Goal: Complete application form

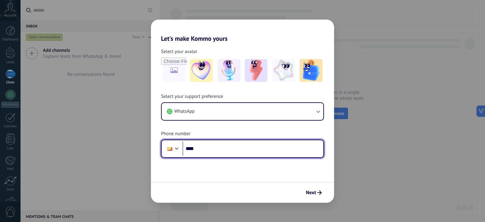
click at [223, 150] on input "****" at bounding box center [253, 149] width 141 height 15
type input "**********"
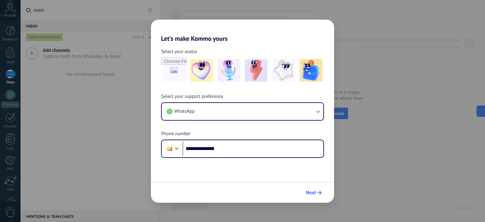
click at [317, 195] on button "Next" at bounding box center [313, 192] width 21 height 11
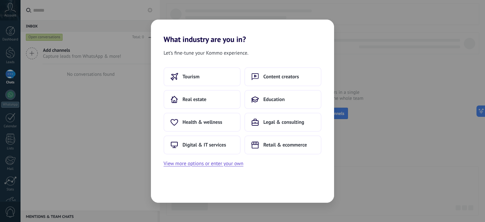
click at [126, 21] on div "What industry are you in? Let’s fine-tune your Kommo experience. Tourism Conten…" at bounding box center [242, 111] width 485 height 222
